Goal: Task Accomplishment & Management: Use online tool/utility

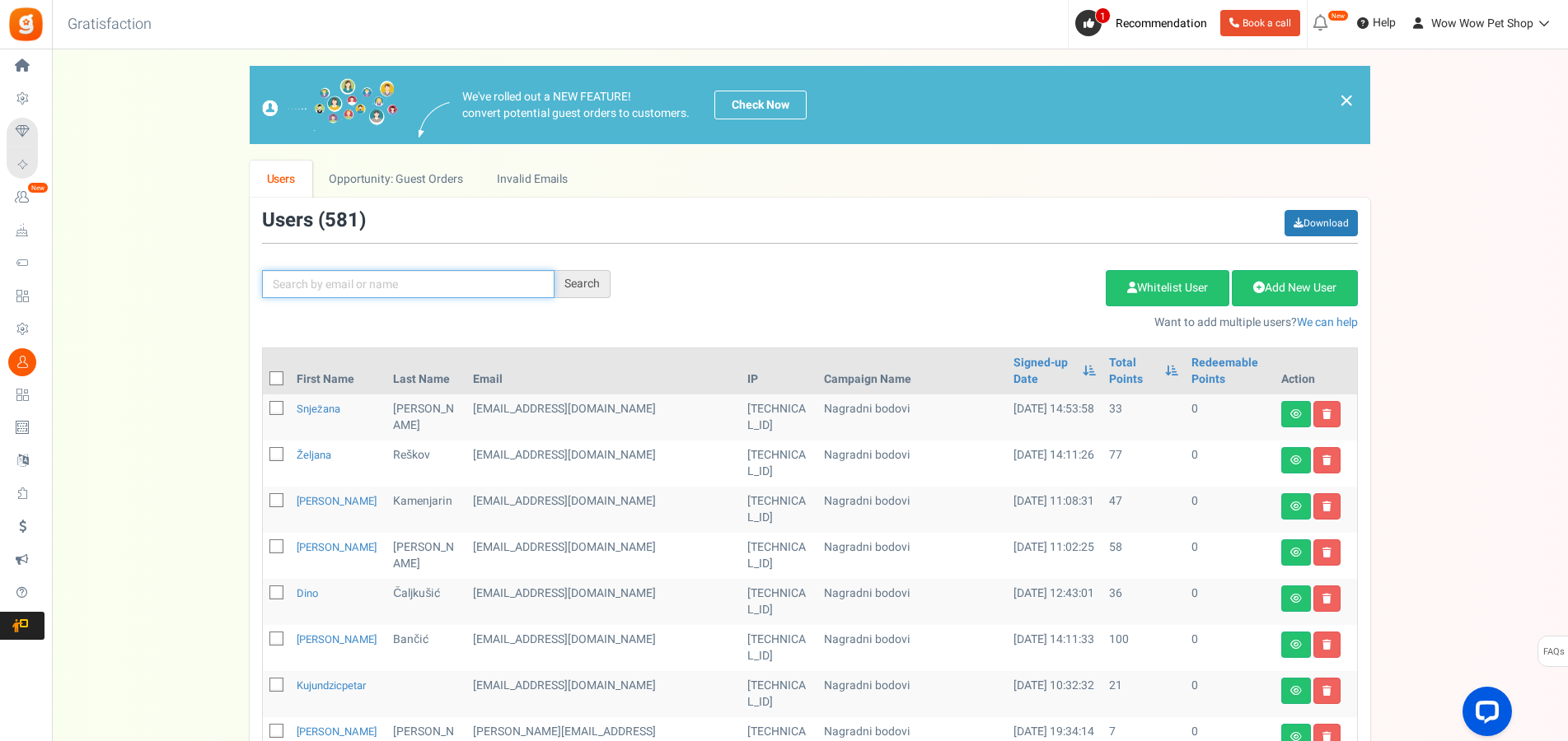
click at [424, 280] on input "text" at bounding box center [408, 284] width 292 height 28
type input "[PERSON_NAME]"
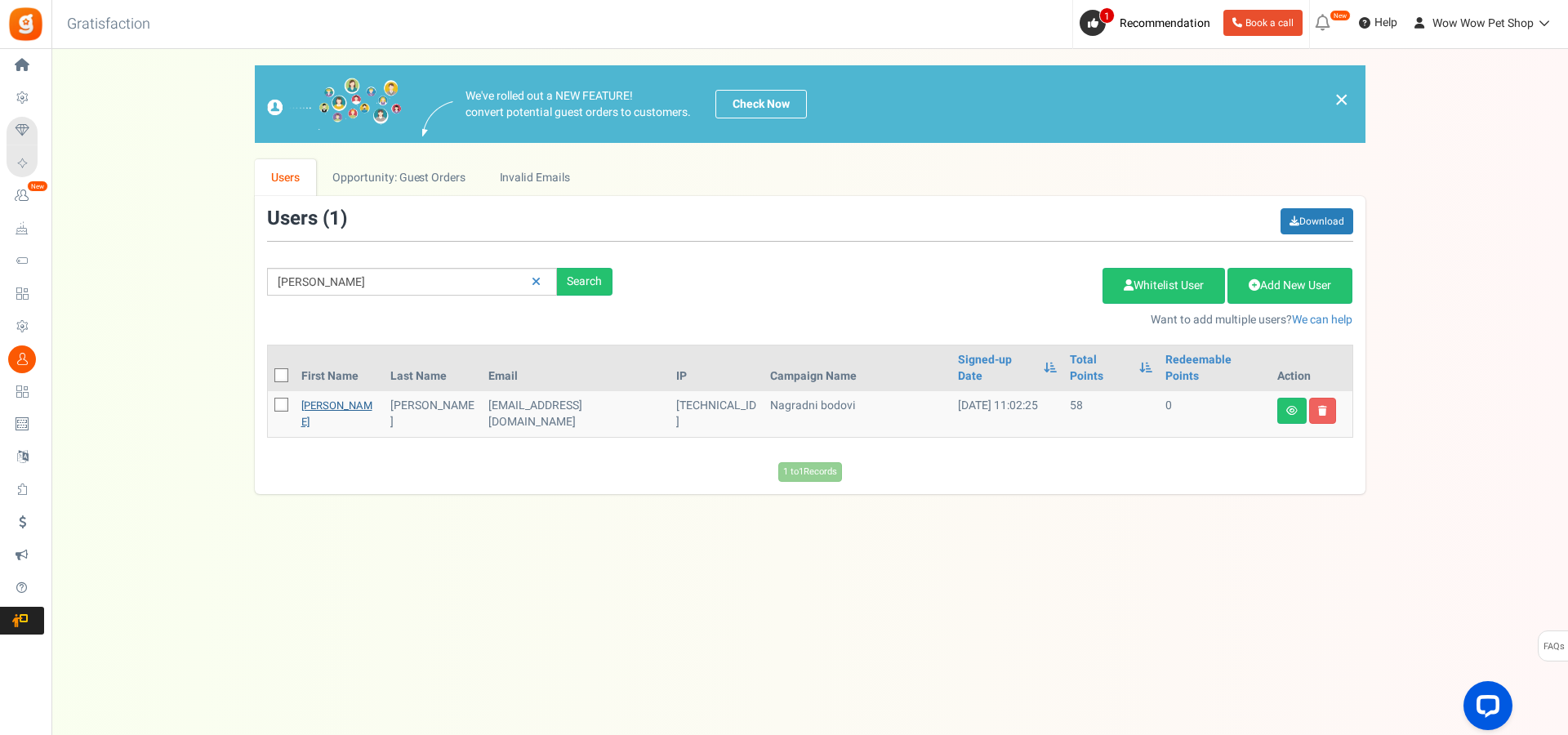
click at [329, 398] on link "[PERSON_NAME]" at bounding box center [337, 413] width 71 height 32
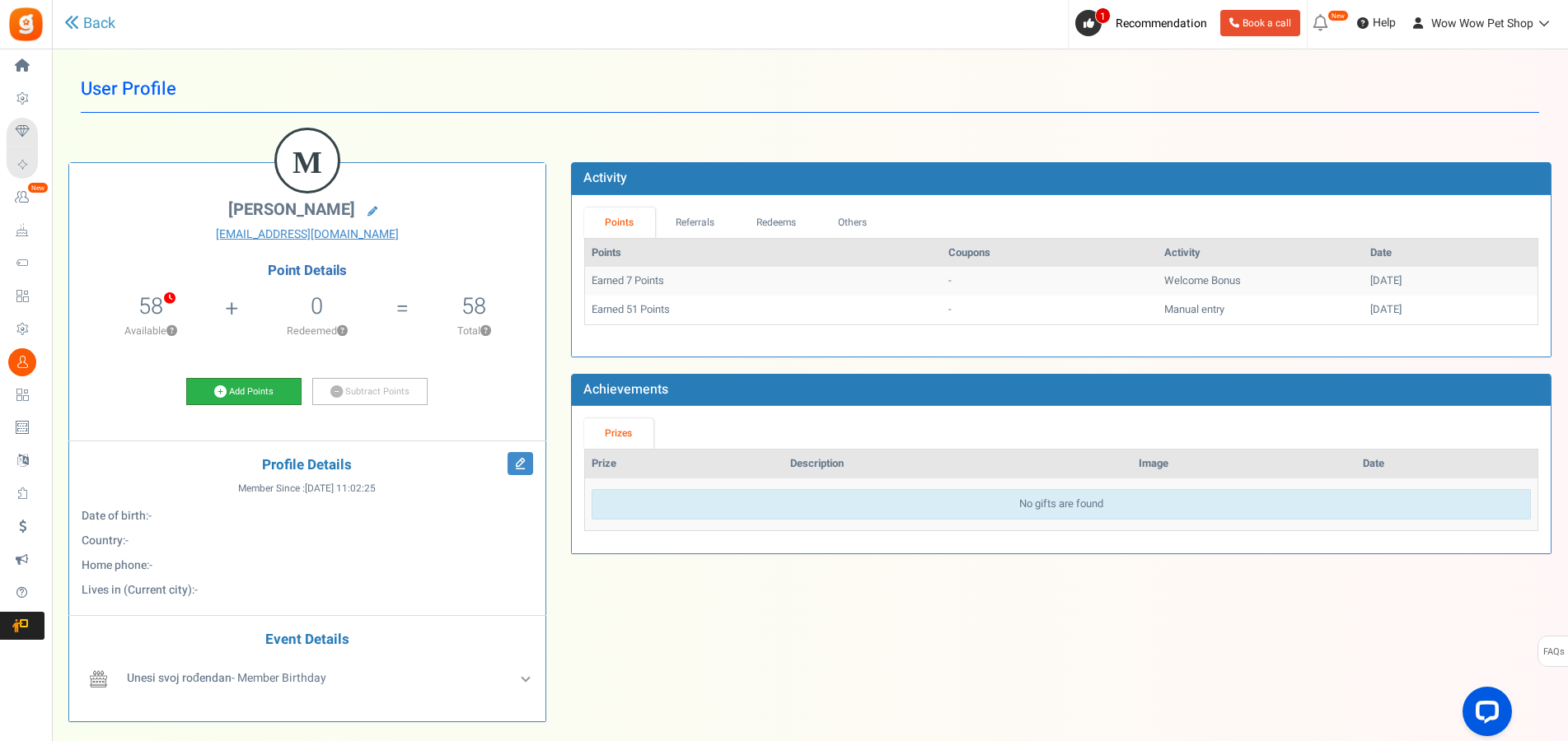
click at [236, 394] on link "Add Points" at bounding box center [244, 392] width 116 height 28
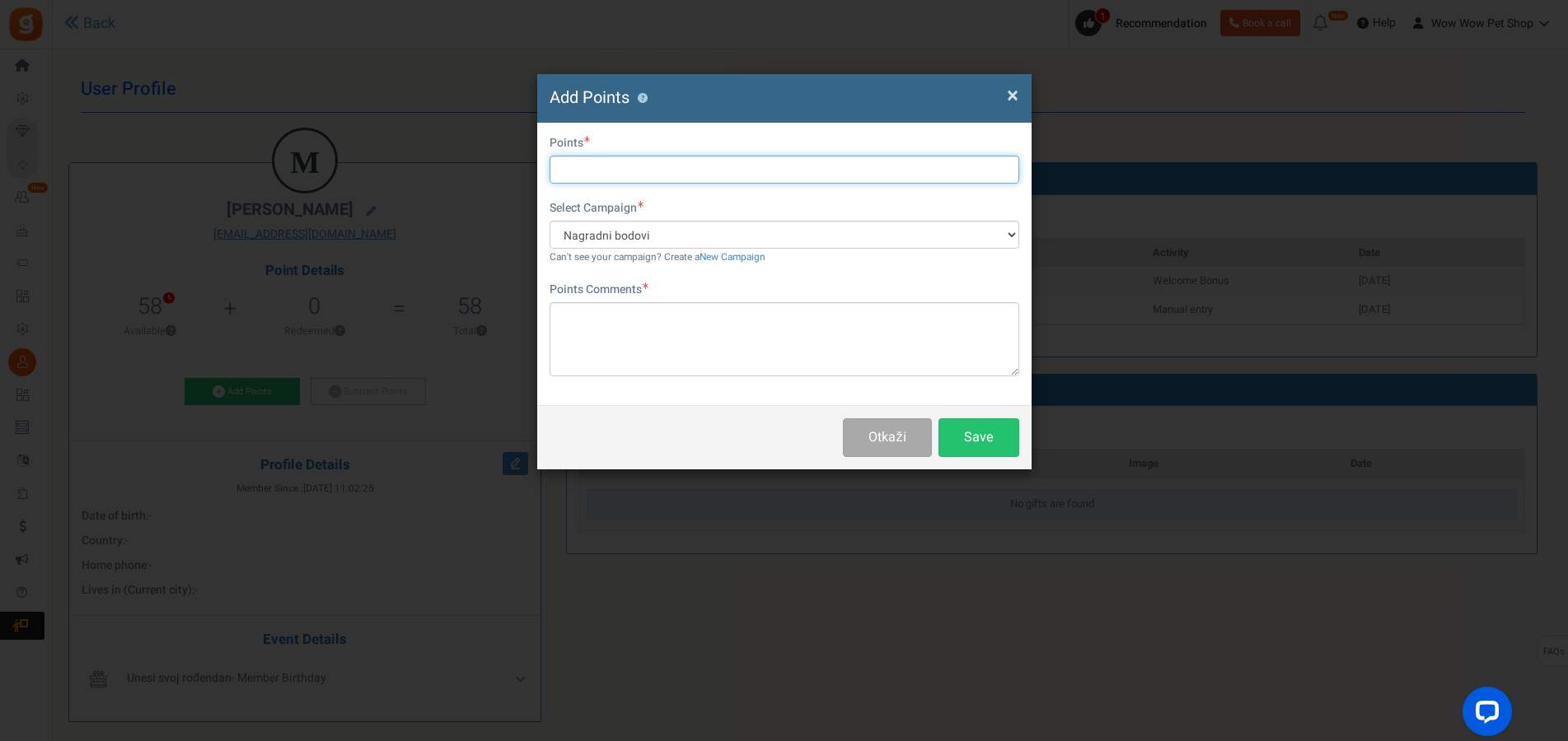
click at [636, 169] on input "text" at bounding box center [784, 170] width 469 height 28
type input "31"
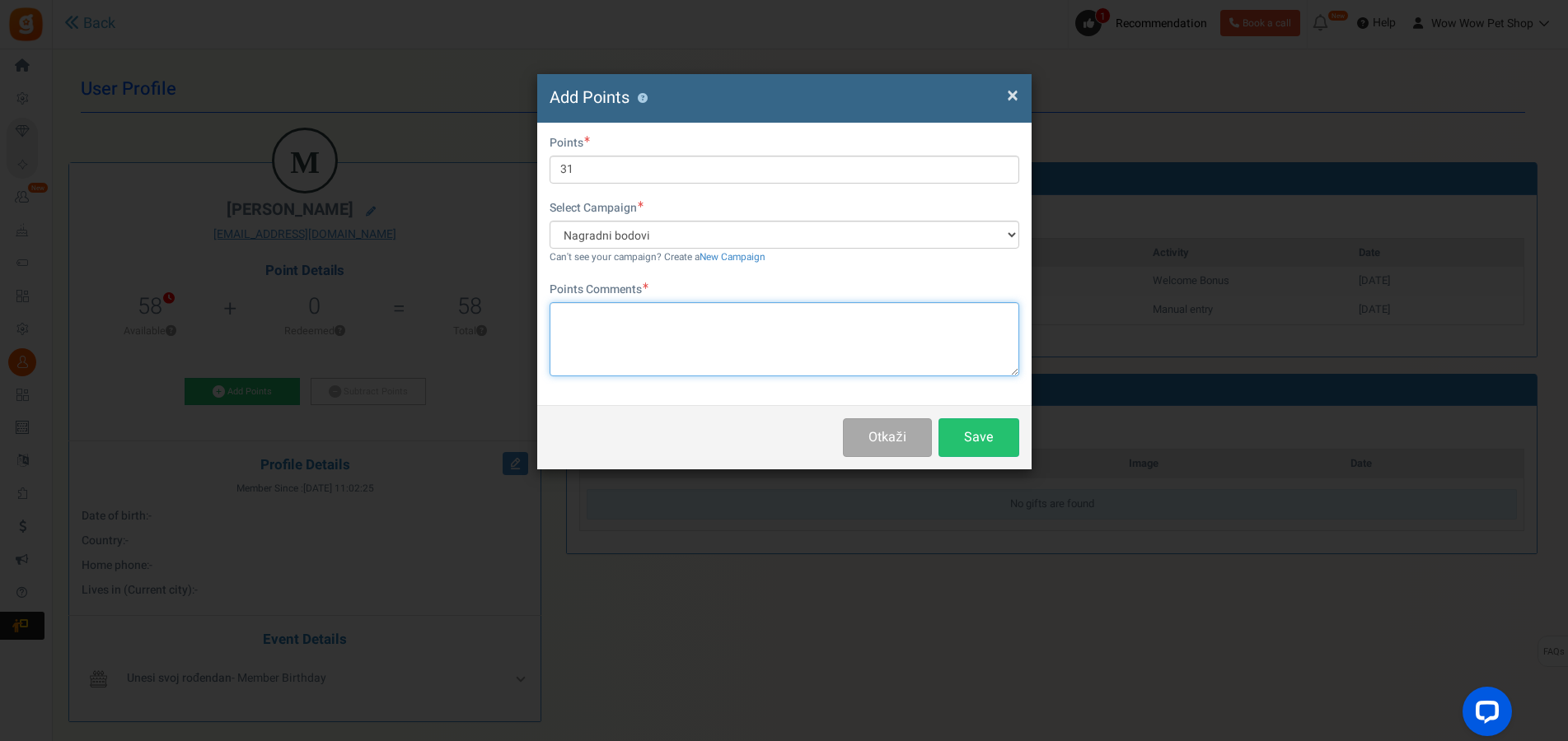
click at [657, 341] on textarea at bounding box center [784, 339] width 469 height 74
paste textarea "1447"
type textarea "Račun br. 1447"
click at [977, 424] on button "Save" at bounding box center [979, 438] width 81 height 39
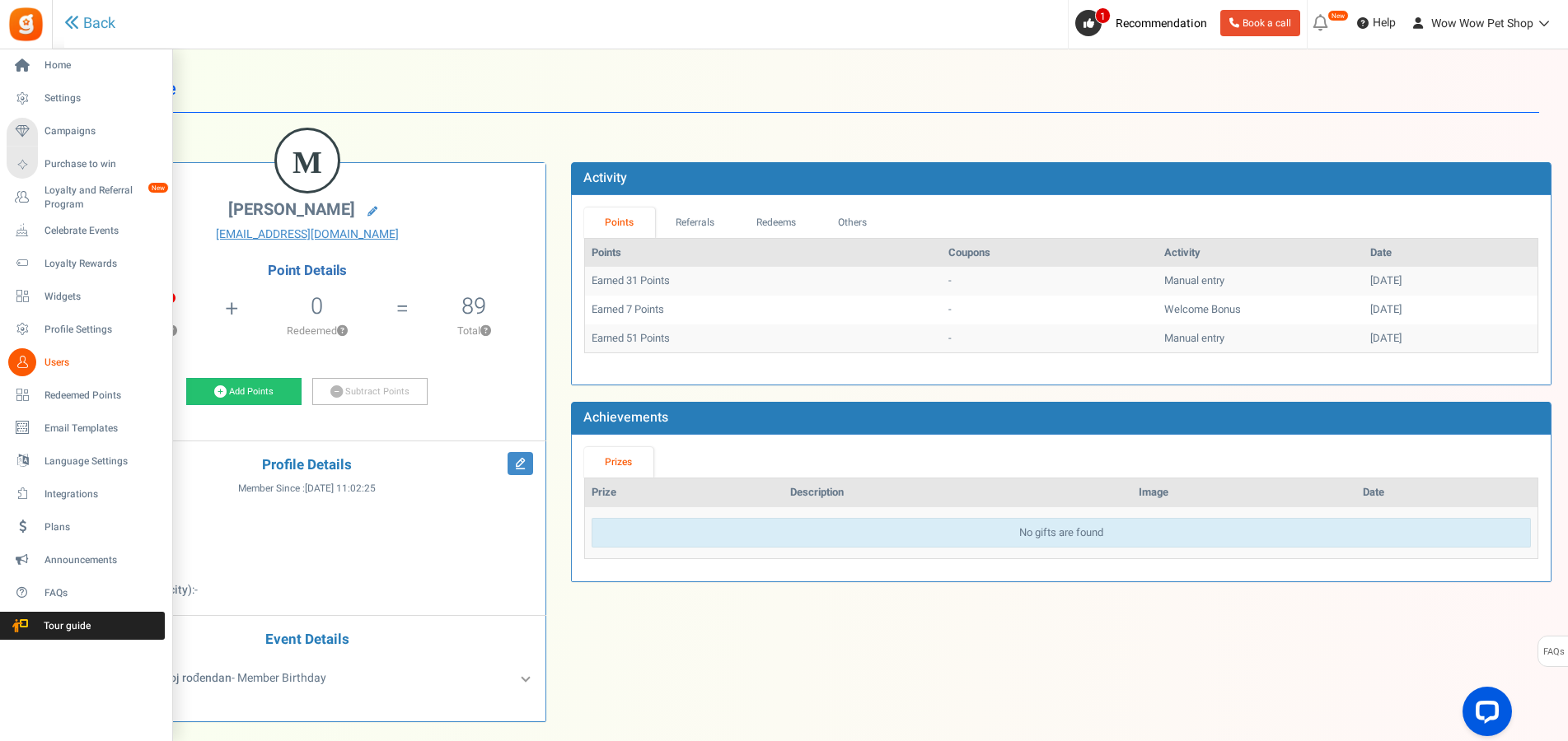
click at [17, 370] on icon at bounding box center [22, 362] width 28 height 28
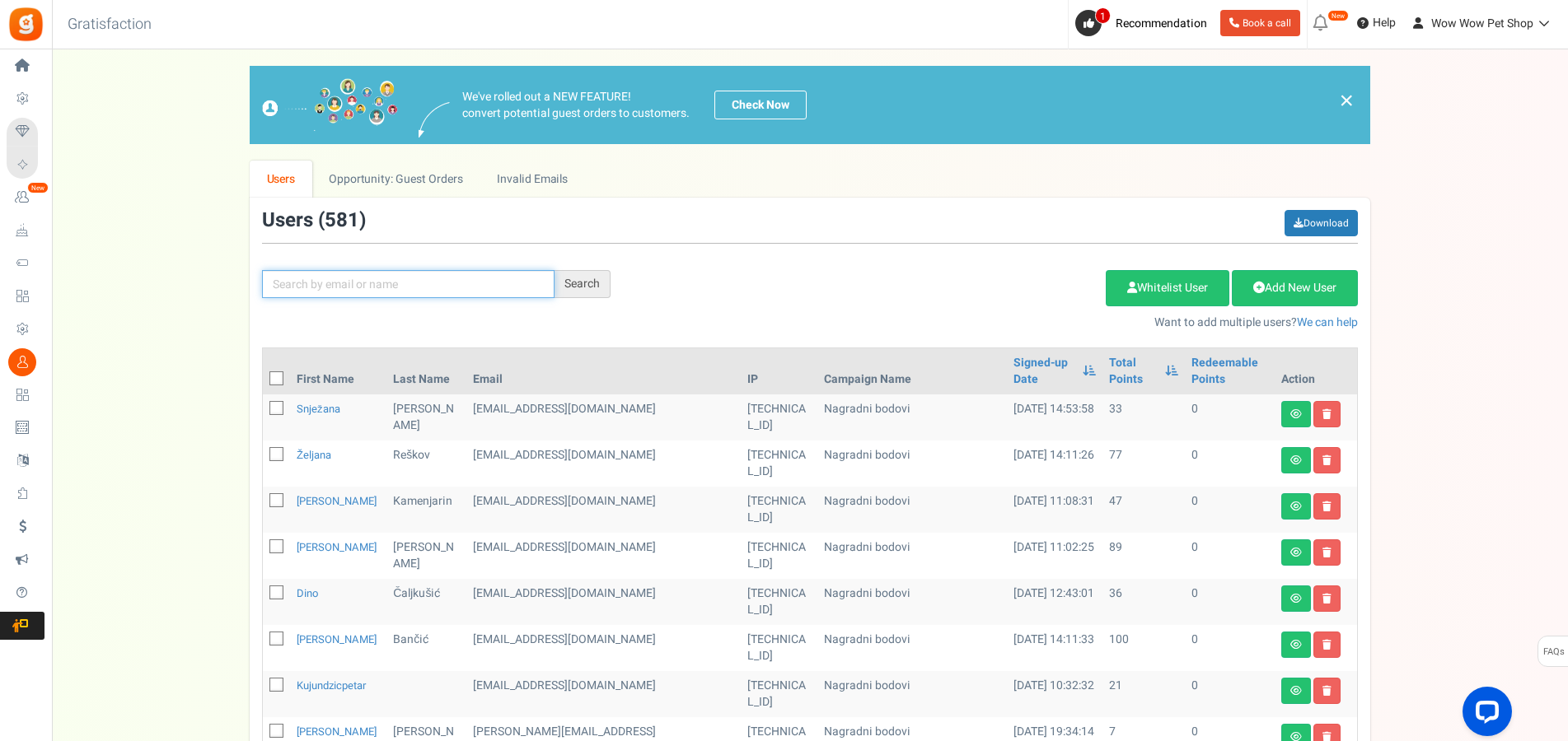
click at [355, 289] on input "text" at bounding box center [408, 284] width 292 height 28
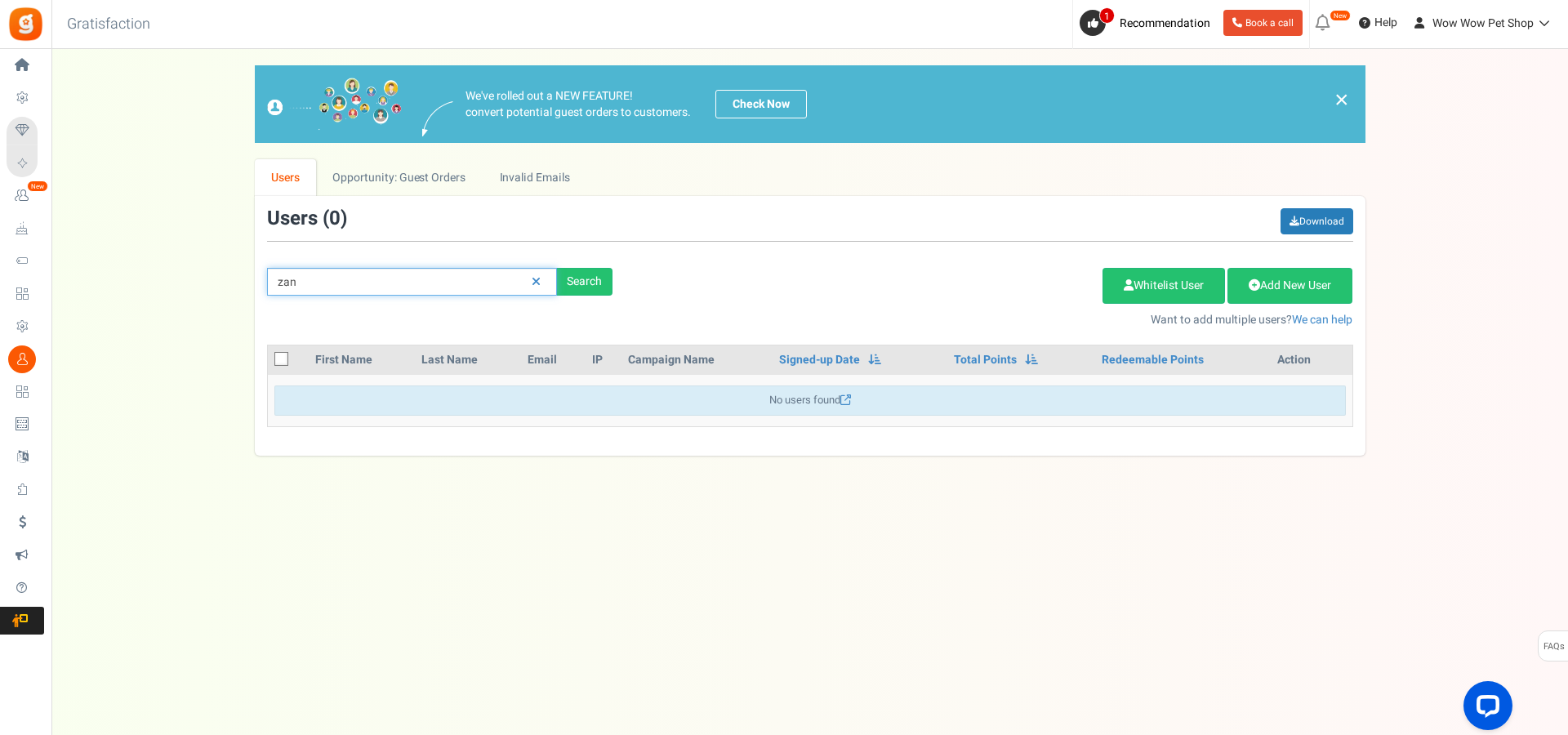
type input "zan"
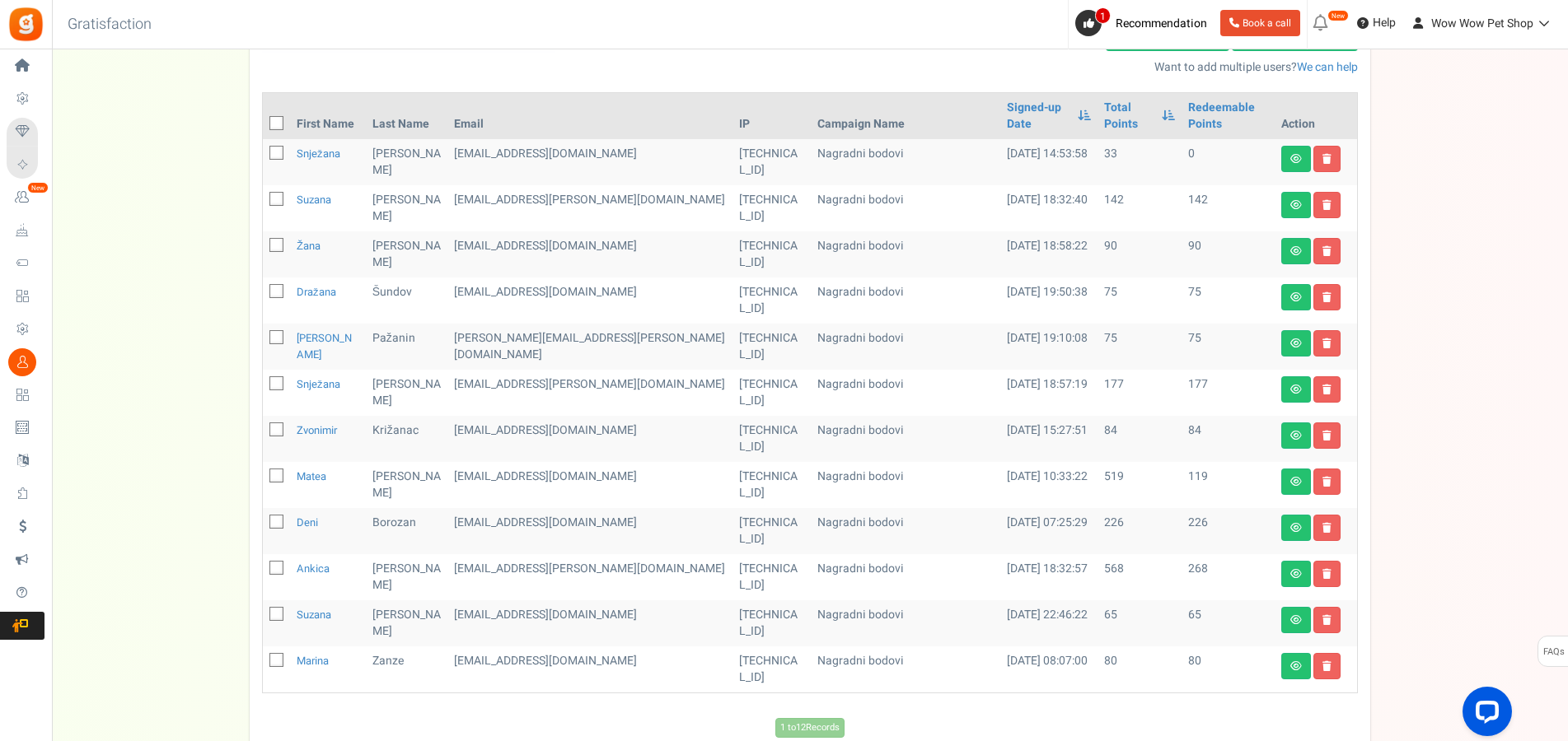
scroll to position [268, 0]
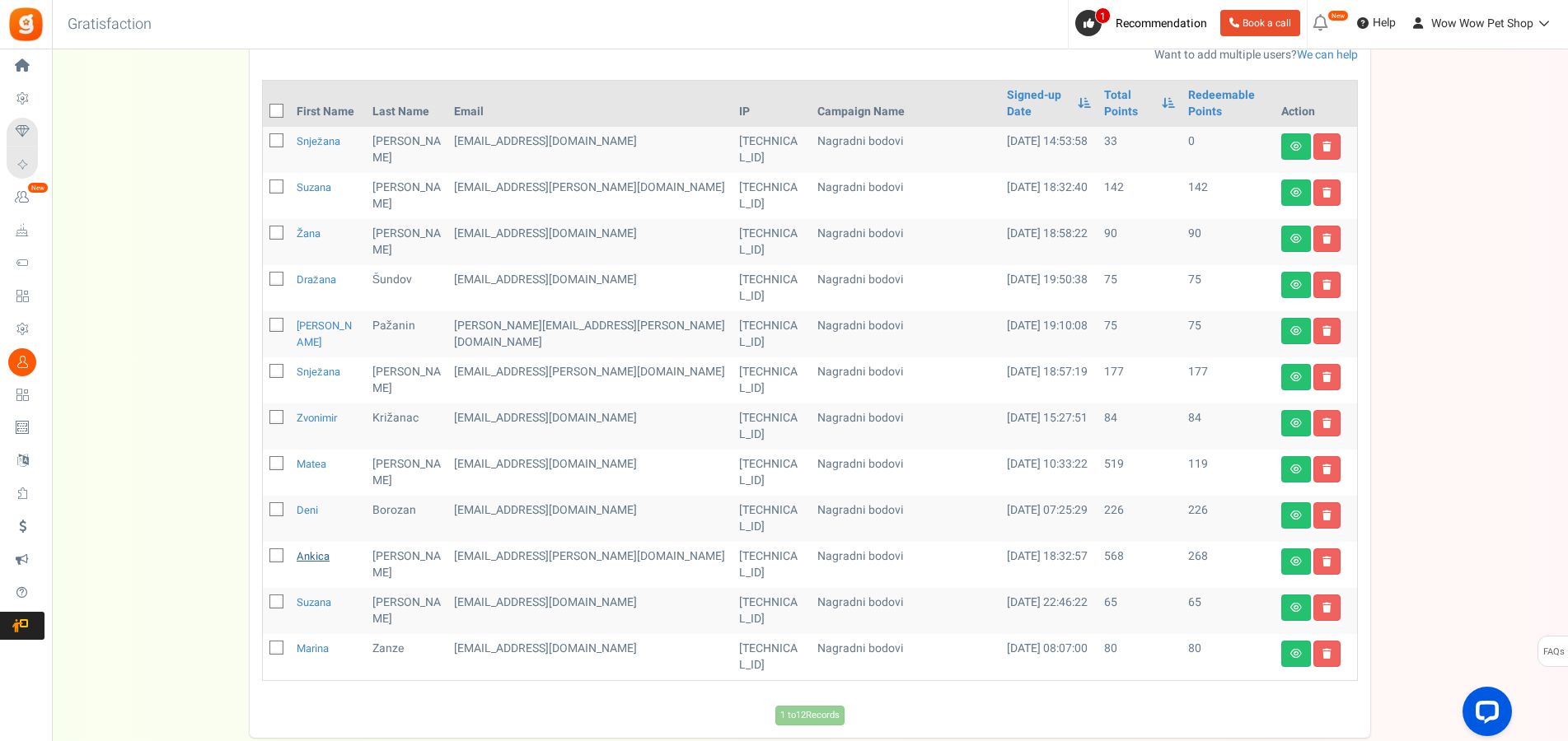
click at [316, 548] on link "Ankica" at bounding box center [313, 556] width 33 height 16
